Goal: Transaction & Acquisition: Purchase product/service

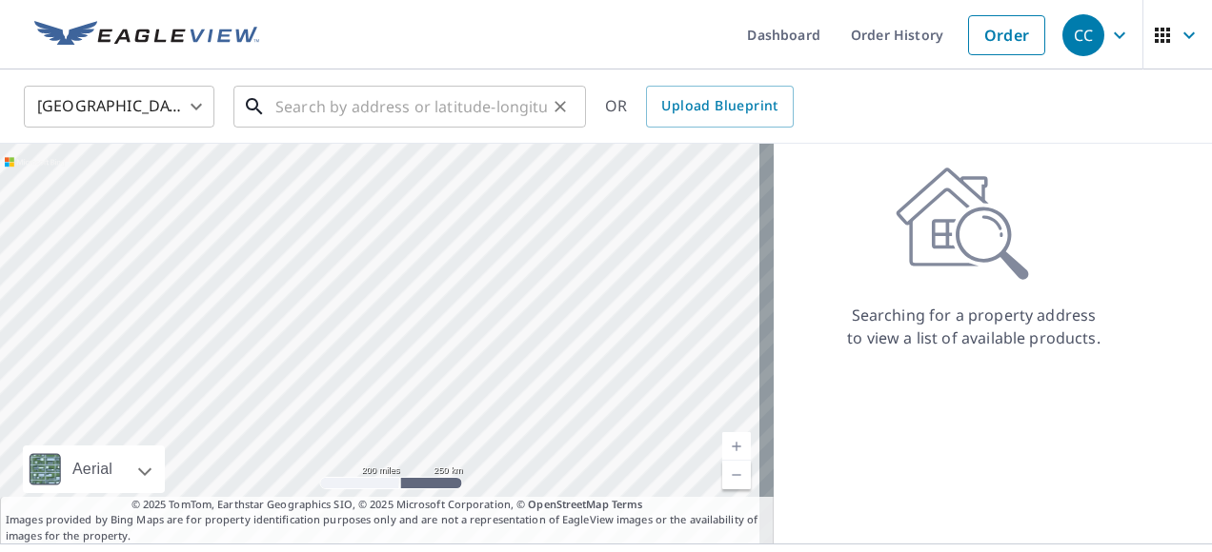
click at [284, 106] on input "text" at bounding box center [410, 106] width 271 height 53
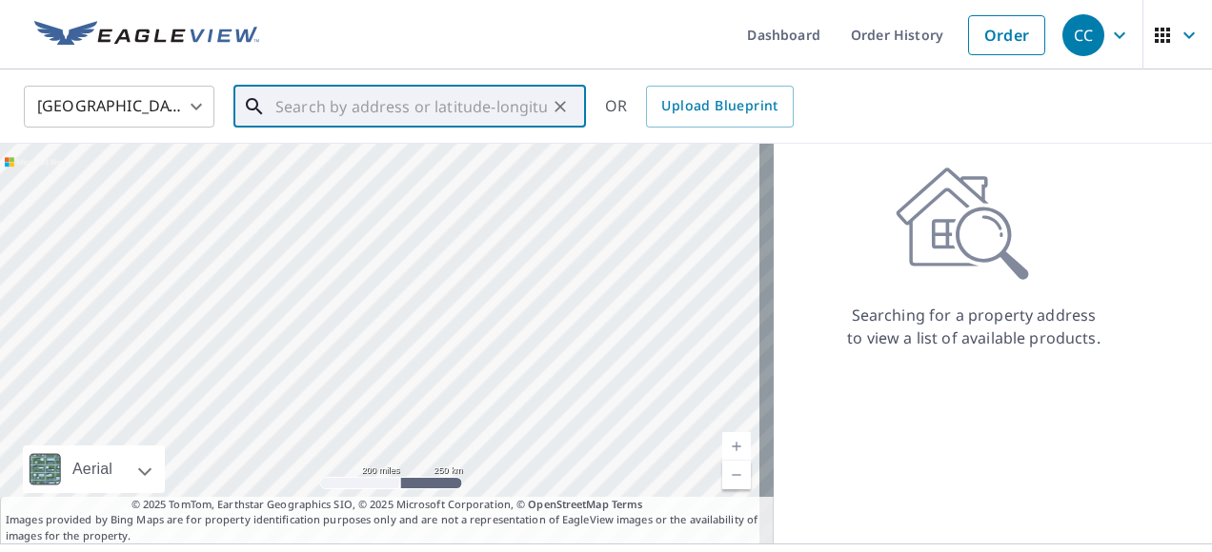
paste input "[STREET_ADDRESS]"
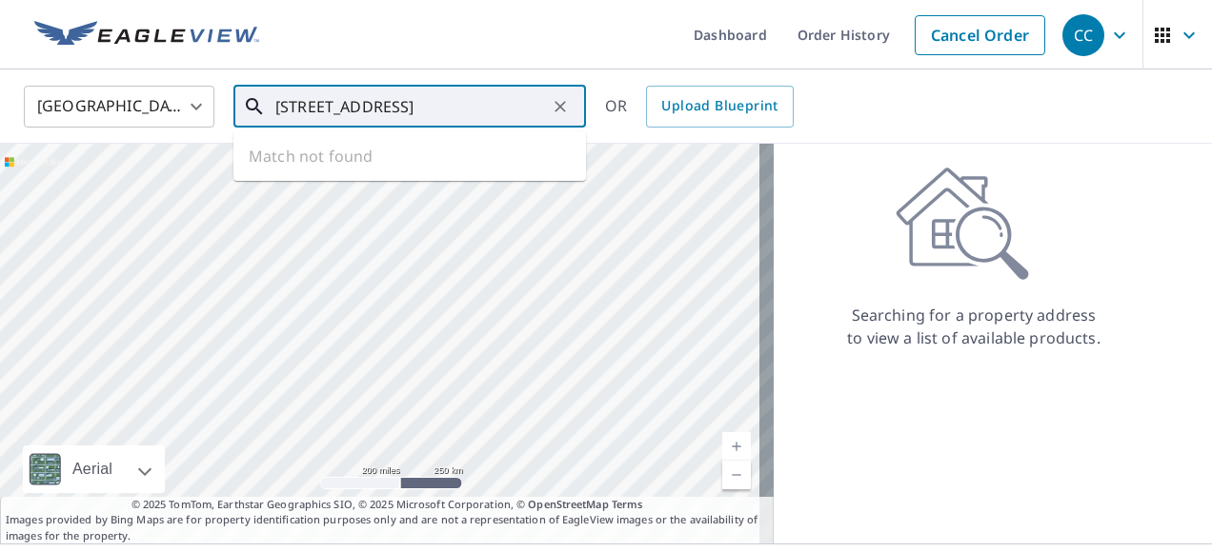
scroll to position [0, 84]
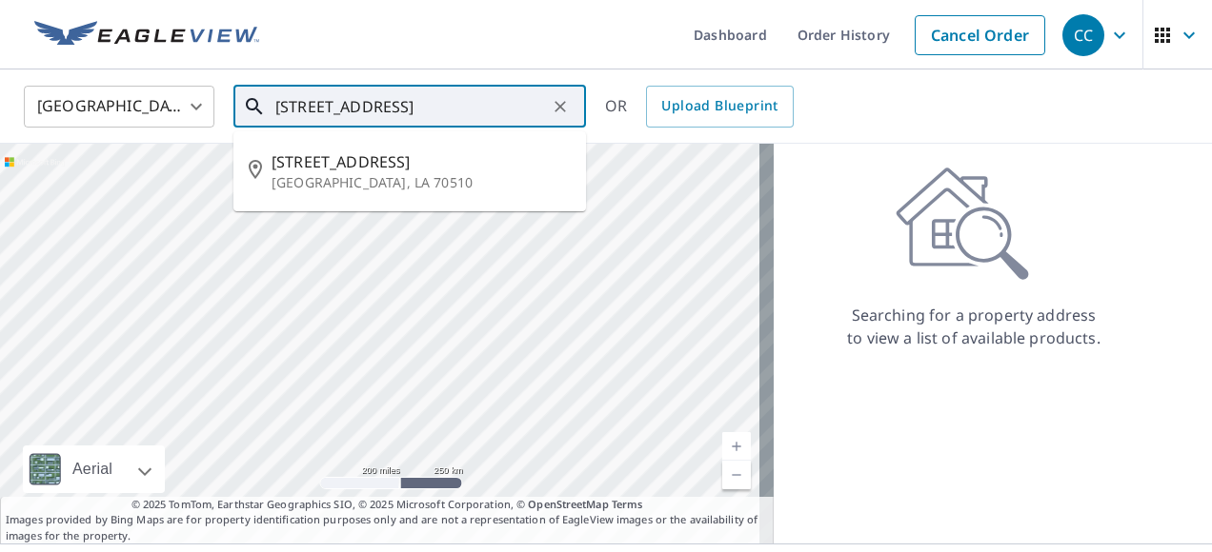
type input "[STREET_ADDRESS]"
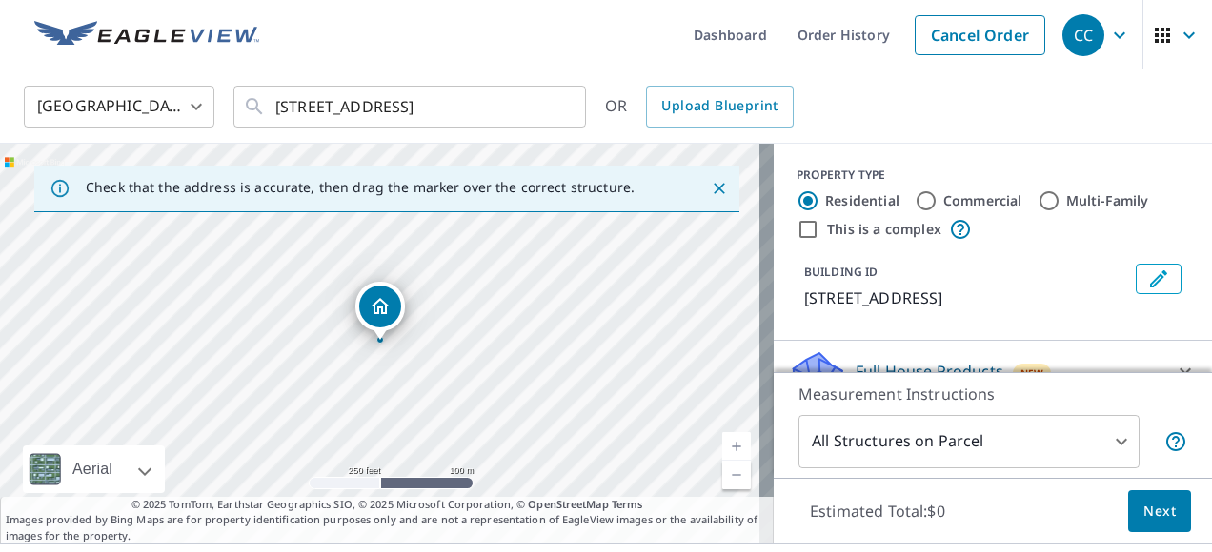
click at [914, 201] on input "Commercial" at bounding box center [925, 201] width 23 height 23
radio input "true"
type input "4"
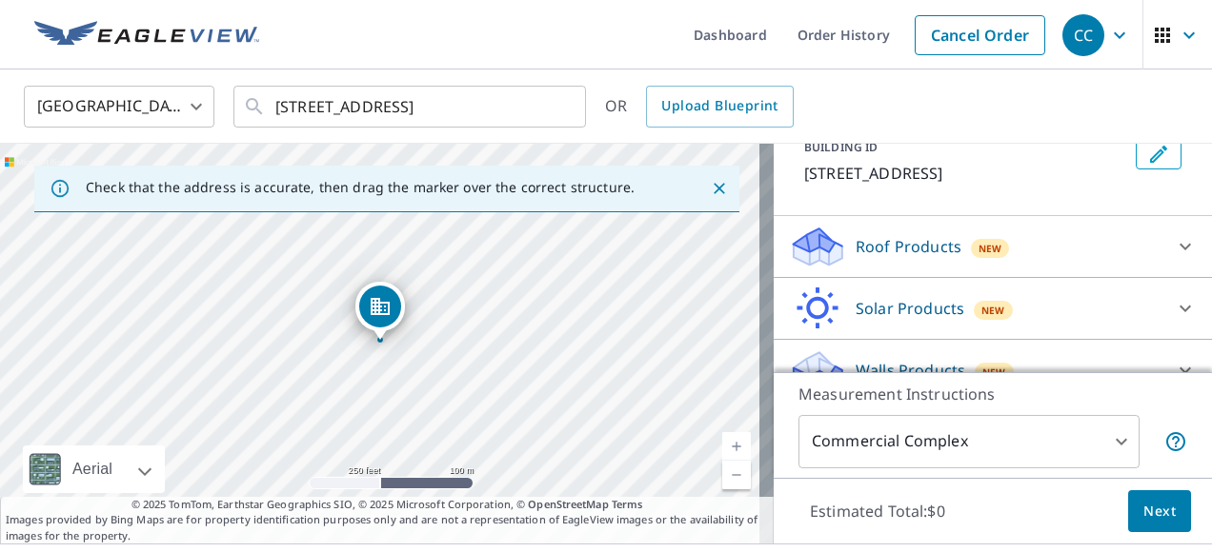
scroll to position [175, 0]
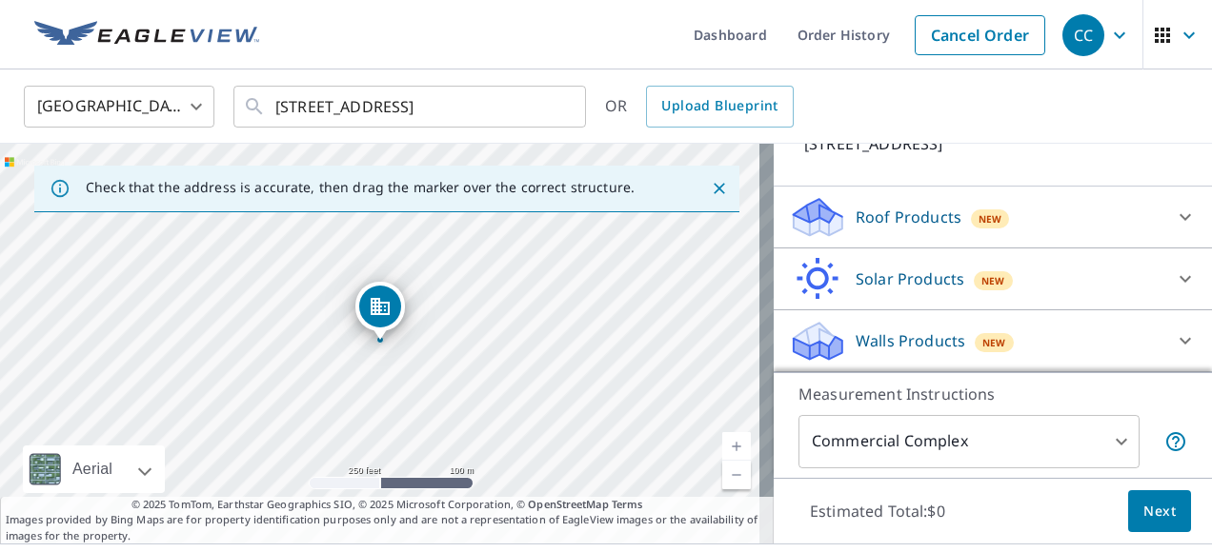
click at [1179, 278] on icon at bounding box center [1184, 279] width 11 height 7
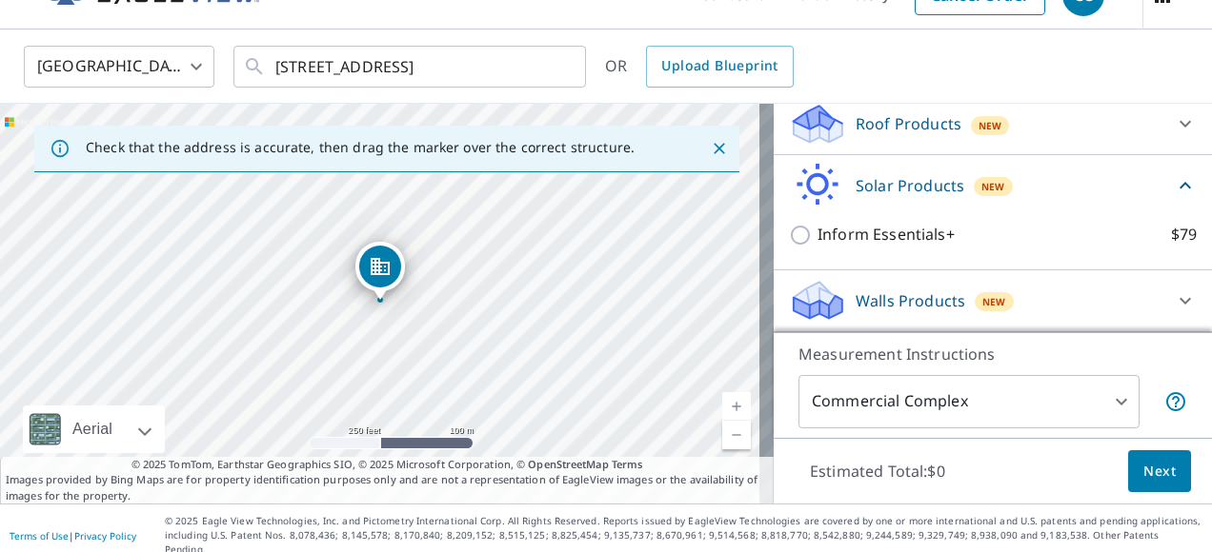
scroll to position [133, 0]
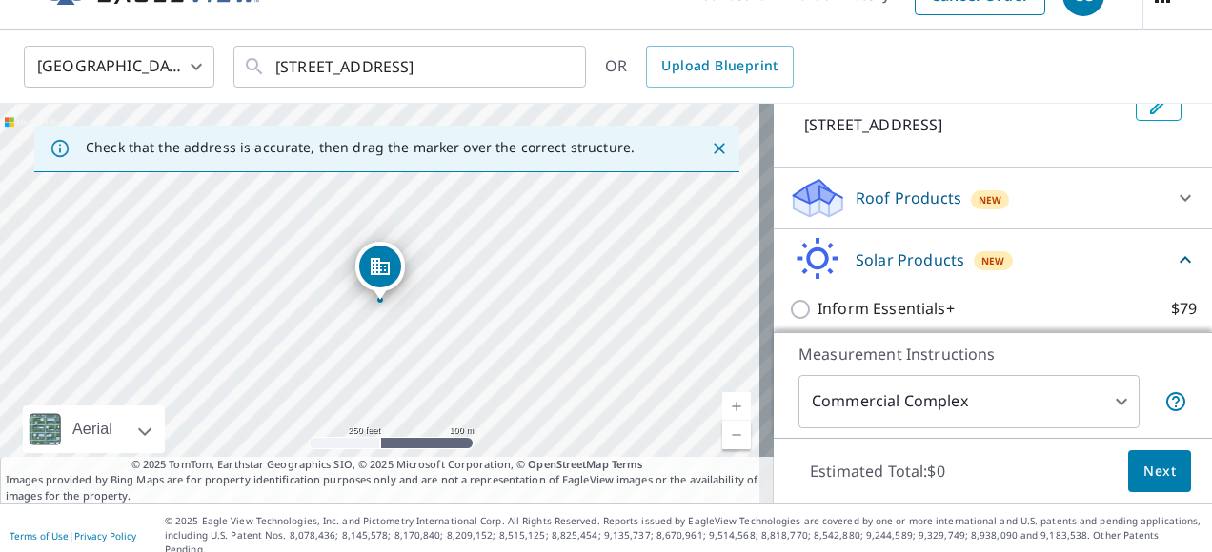
click at [1174, 271] on icon at bounding box center [1185, 260] width 23 height 23
click at [1174, 210] on icon at bounding box center [1185, 198] width 23 height 23
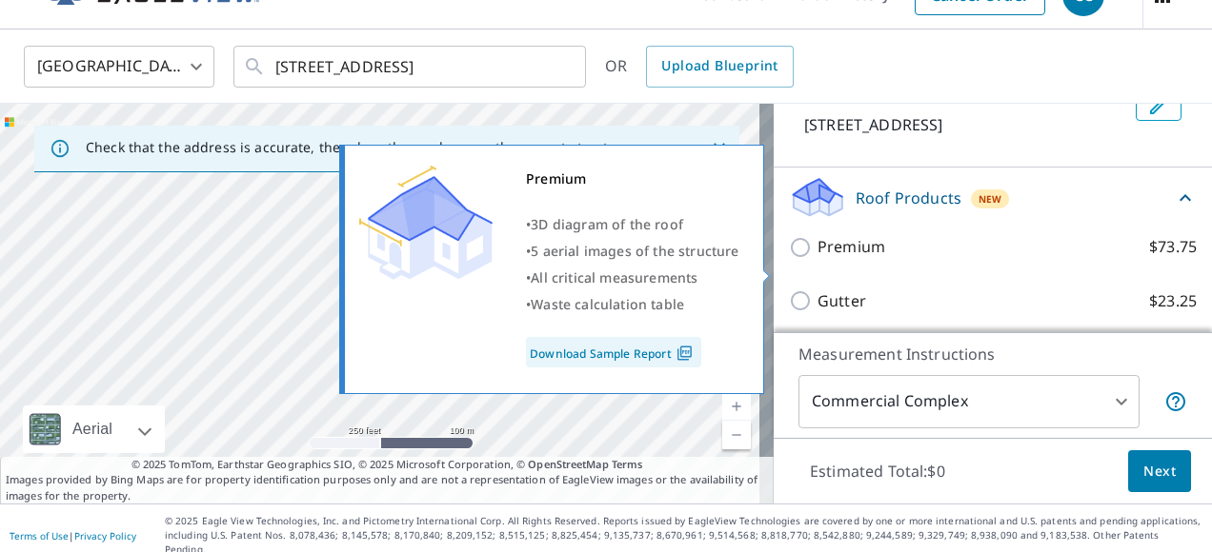
click at [789, 259] on input "Premium $73.75" at bounding box center [803, 247] width 29 height 23
checkbox input "true"
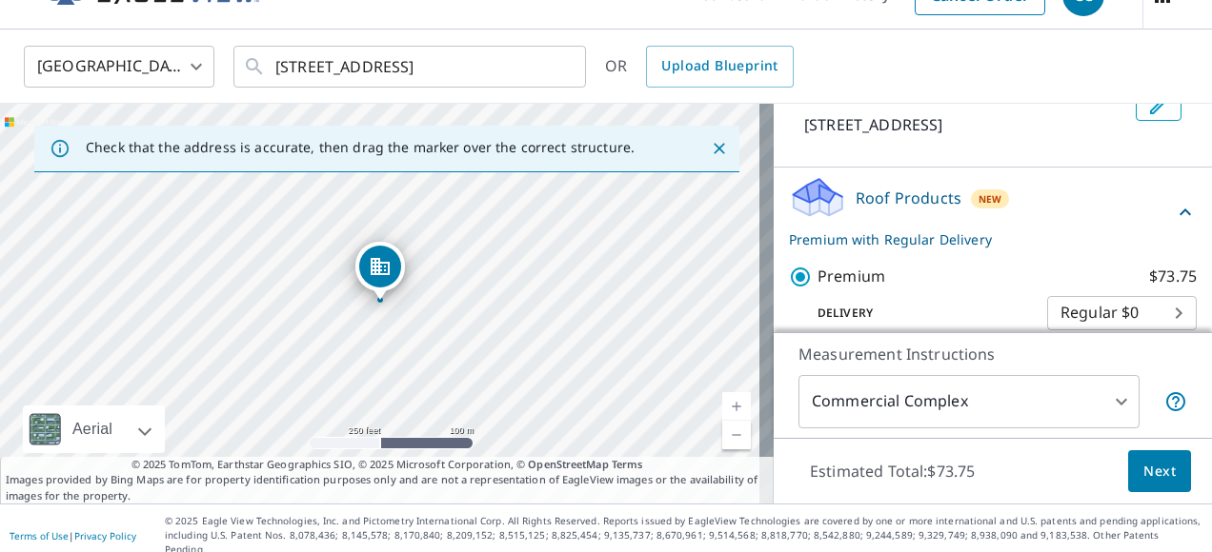
click at [1143, 464] on span "Next" at bounding box center [1159, 472] width 32 height 24
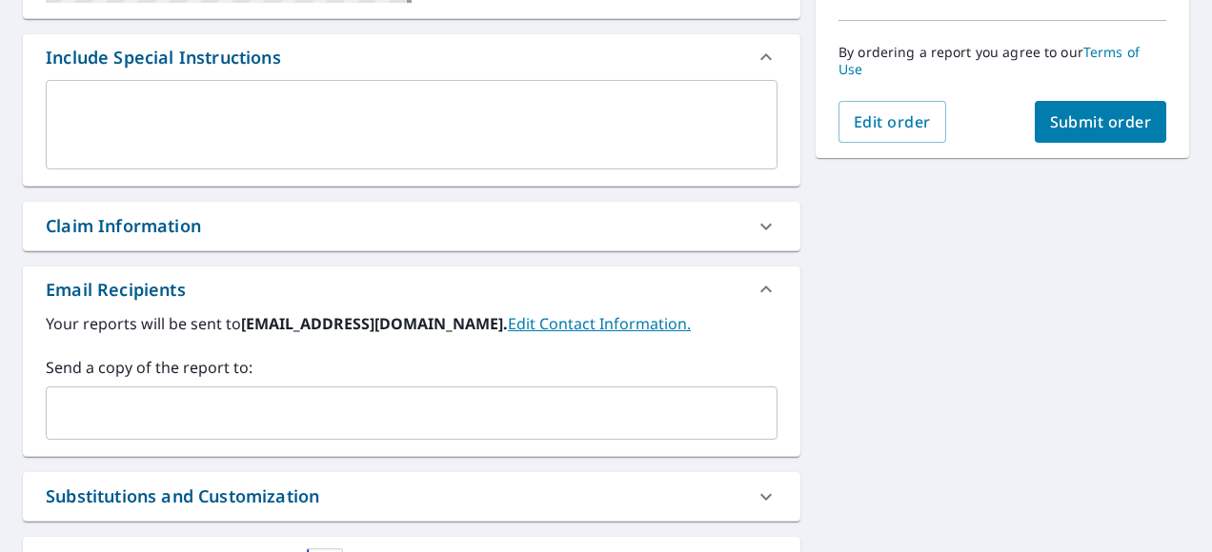
scroll to position [516, 0]
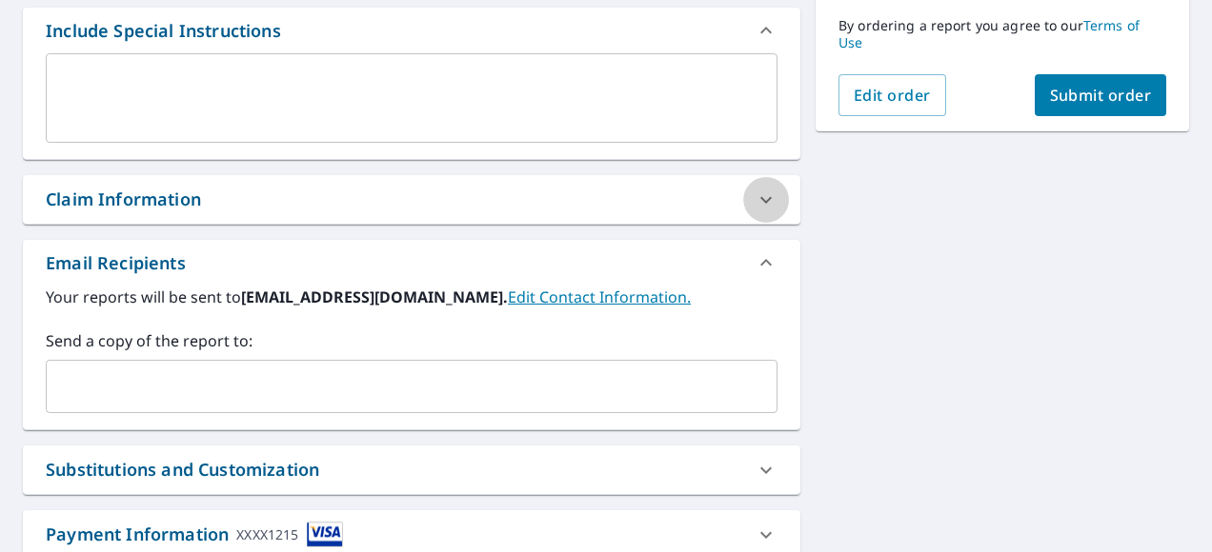
click at [754, 196] on icon at bounding box center [765, 200] width 23 height 23
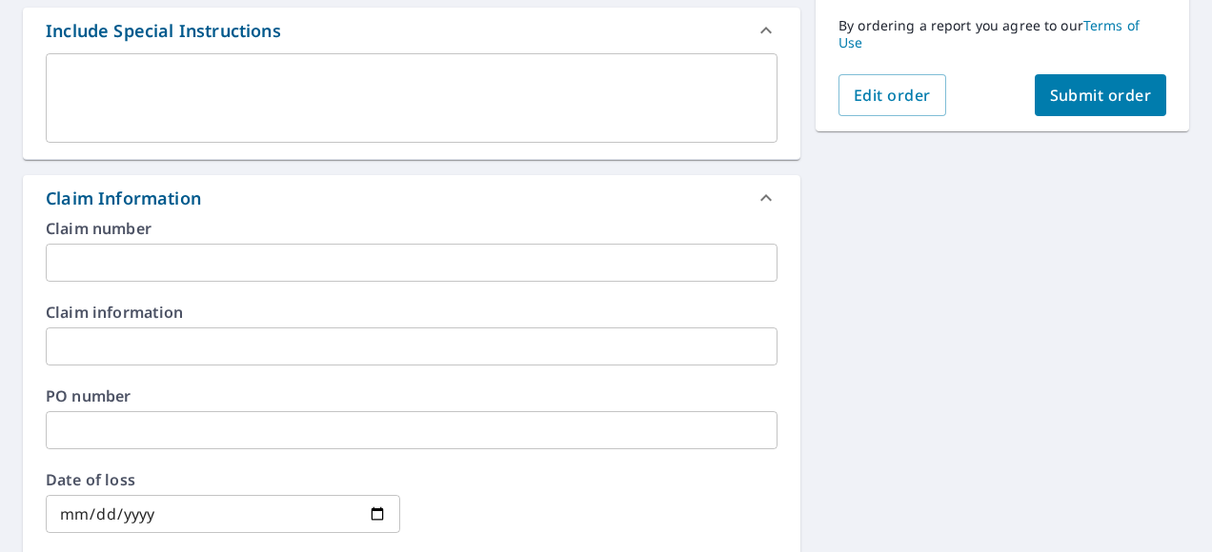
click at [107, 251] on input "text" at bounding box center [412, 263] width 732 height 38
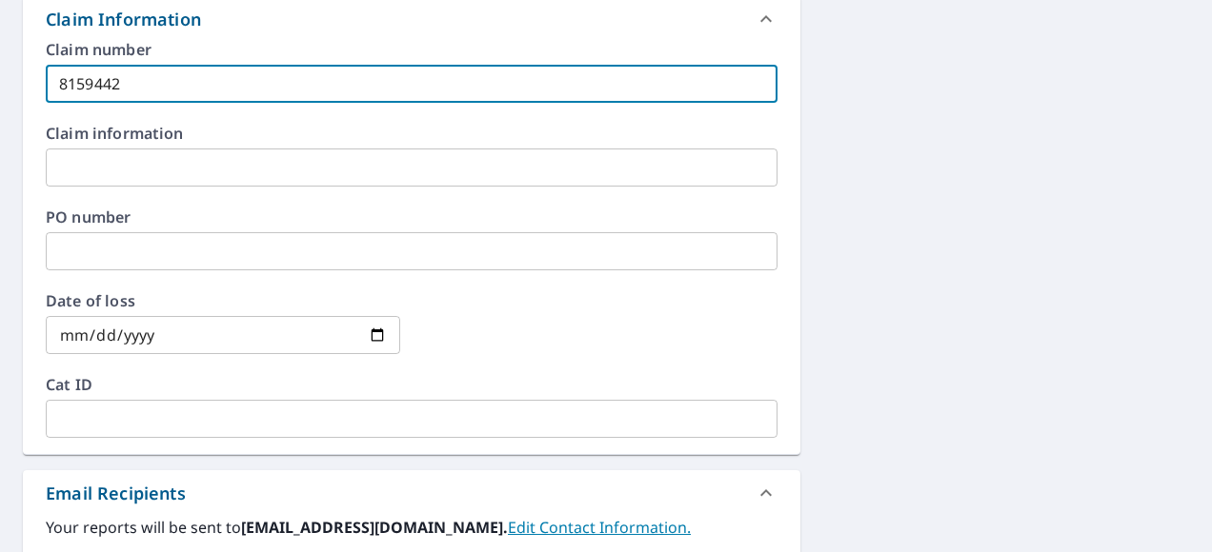
scroll to position [897, 0]
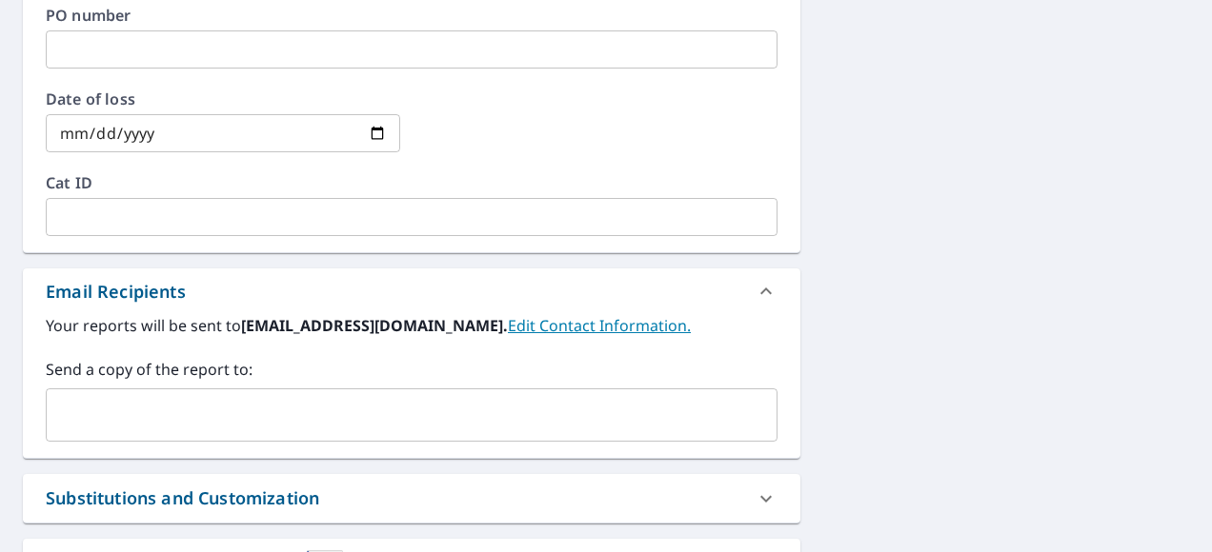
type input "8159442"
click at [184, 426] on input "text" at bounding box center [397, 415] width 686 height 36
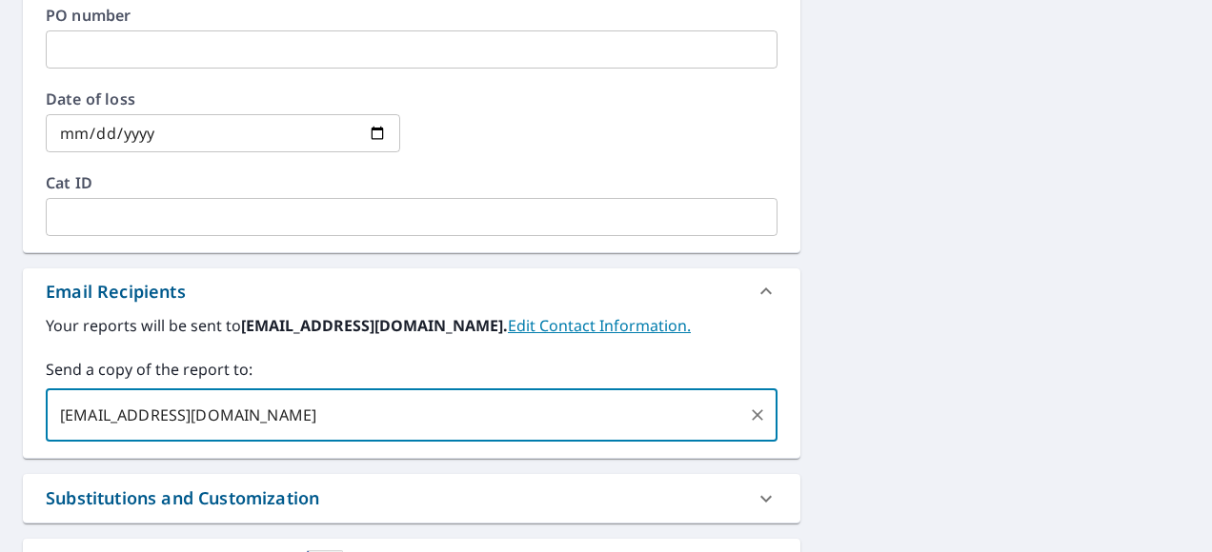
type input "[EMAIL_ADDRESS][DOMAIN_NAME]"
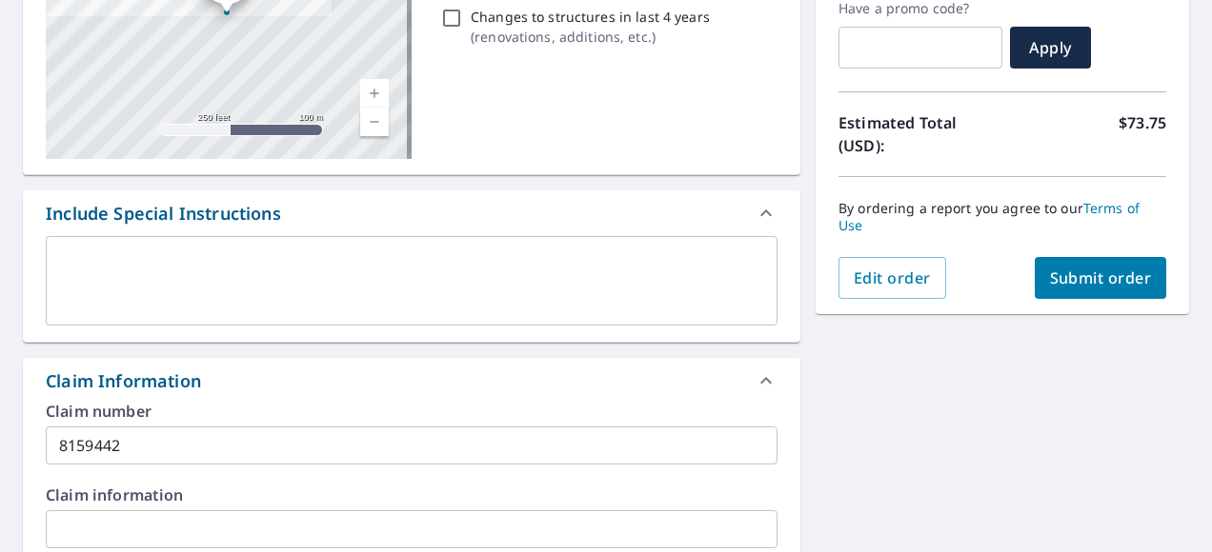
scroll to position [326, 0]
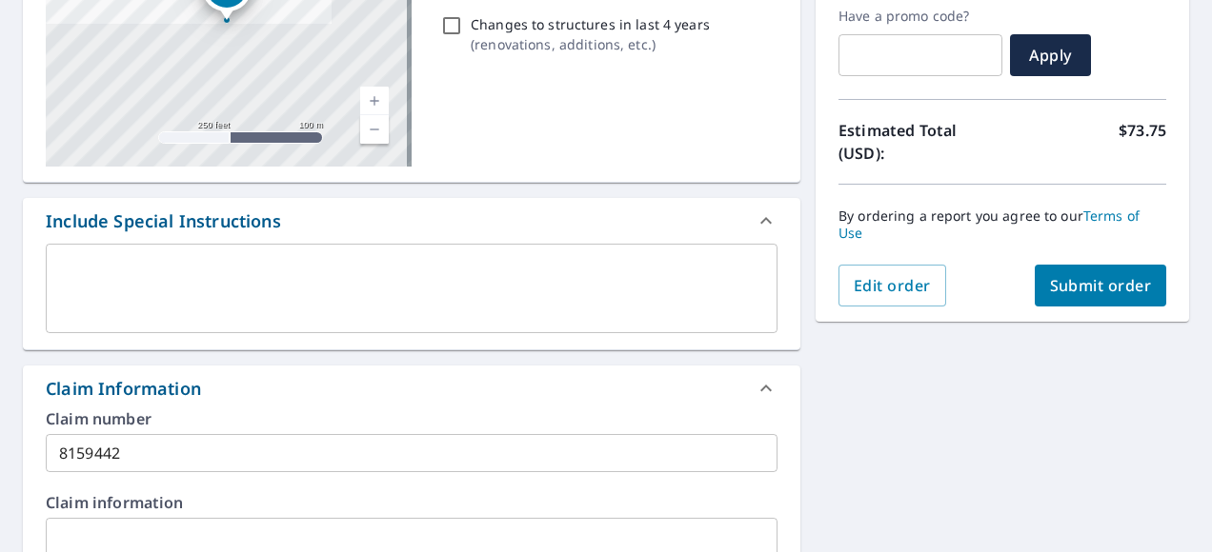
click at [1110, 288] on span "Submit order" at bounding box center [1101, 285] width 102 height 21
